Goal: Task Accomplishment & Management: Manage account settings

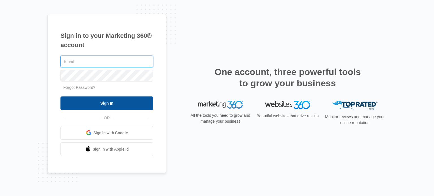
type input "[EMAIL_ADDRESS][DOMAIN_NAME]"
click at [95, 98] on input "Sign In" at bounding box center [106, 104] width 93 height 14
type input "[EMAIL_ADDRESS][DOMAIN_NAME]"
drag, startPoint x: 132, startPoint y: 100, endPoint x: 136, endPoint y: 107, distance: 8.1
click at [132, 100] on input "Sign In" at bounding box center [106, 104] width 93 height 14
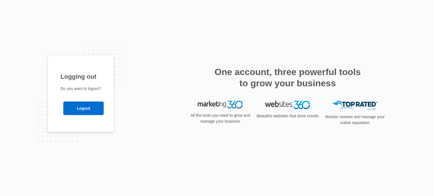
click at [93, 56] on div "Logging out Do you want to logout? Logout" at bounding box center [80, 93] width 66 height 77
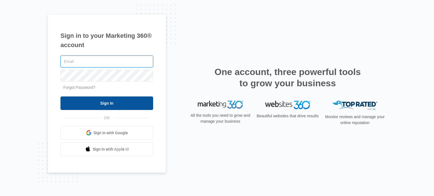
type input "[EMAIL_ADDRESS][DOMAIN_NAME]"
click at [85, 107] on input "Sign In" at bounding box center [106, 104] width 93 height 14
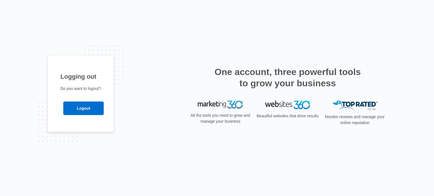
click at [218, 108] on img at bounding box center [220, 105] width 45 height 8
click at [227, 108] on img at bounding box center [220, 105] width 45 height 8
click at [229, 108] on img at bounding box center [220, 105] width 45 height 8
